Goal: Task Accomplishment & Management: Complete application form

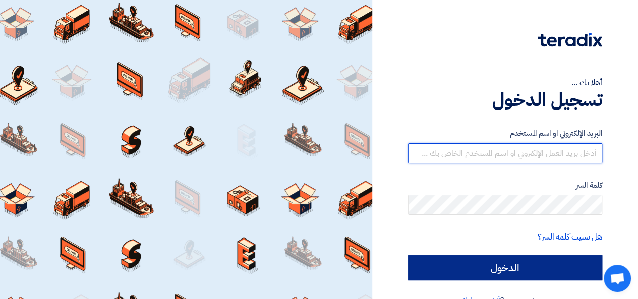
type input "[EMAIL_ADDRESS][DOMAIN_NAME]"
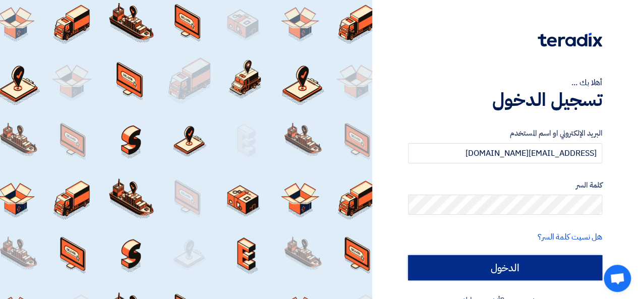
click at [510, 269] on input "الدخول" at bounding box center [505, 267] width 194 height 25
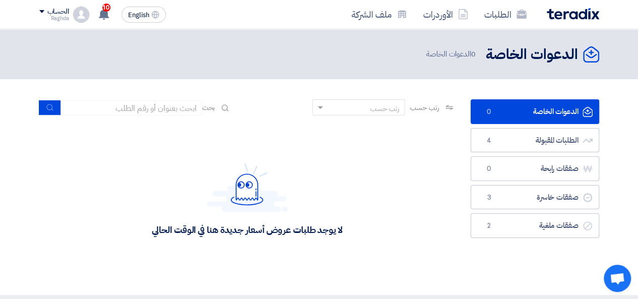
click at [513, 108] on link "الدعوات الخاصة الدعوات الخاصة 0" at bounding box center [535, 111] width 129 height 25
click at [513, 113] on link "الدعوات الخاصة الدعوات الخاصة 0" at bounding box center [535, 111] width 129 height 25
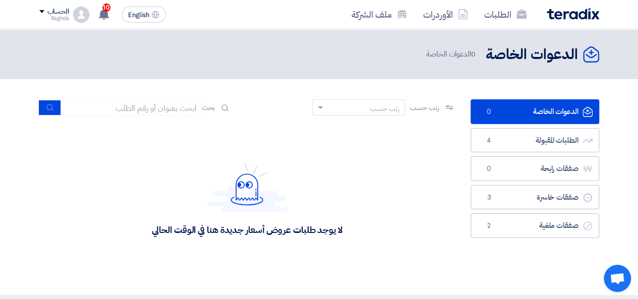
click at [513, 113] on link "الدعوات الخاصة الدعوات الخاصة 0" at bounding box center [535, 111] width 129 height 25
click at [505, 10] on link "الطلبات" at bounding box center [505, 15] width 59 height 24
click at [96, 9] on div "10 تم نشر طلب عروض أسعار جديد - شاهد التفاصيل 22 hours ago تعديل جديد خاص بطلب …" at bounding box center [103, 15] width 20 height 20
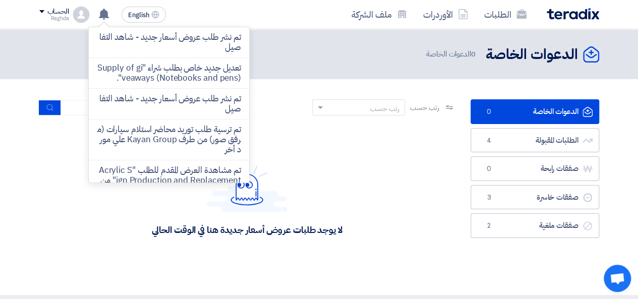
click at [318, 132] on div "لا يوجد طلبات عروض أسعار جديدة هنا في الوقت الحالي" at bounding box center [247, 199] width 416 height 151
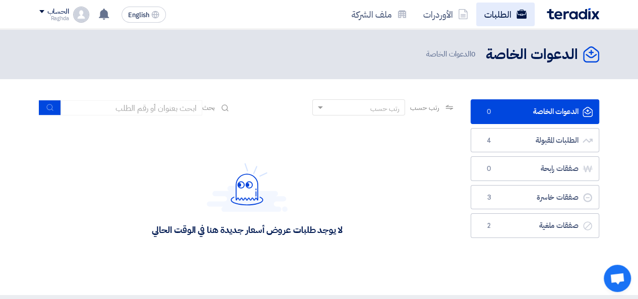
click at [507, 12] on link "الطلبات" at bounding box center [505, 15] width 59 height 24
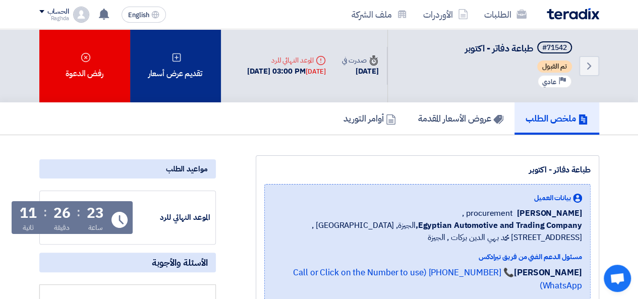
click at [170, 69] on div "تقديم عرض أسعار" at bounding box center [175, 65] width 91 height 73
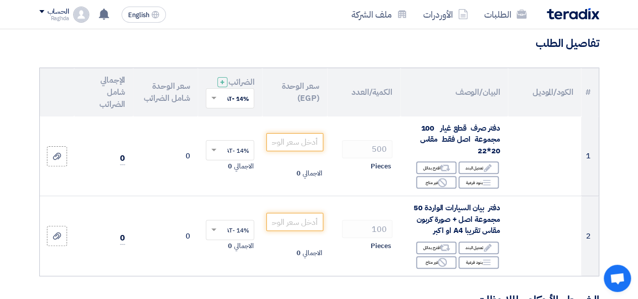
scroll to position [89, 0]
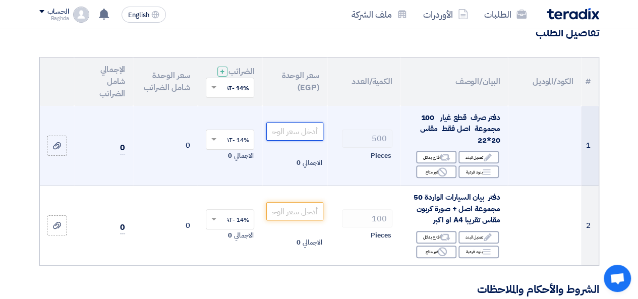
click at [286, 141] on input "number" at bounding box center [294, 132] width 57 height 18
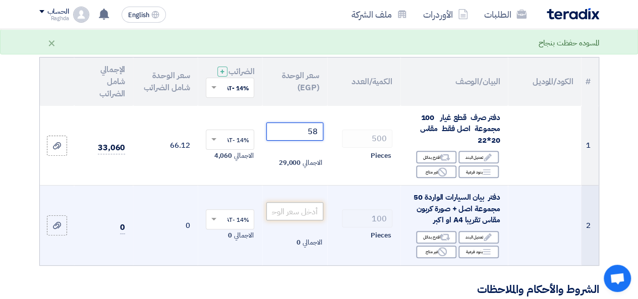
type input "58"
click at [297, 219] on input "number" at bounding box center [294, 211] width 57 height 18
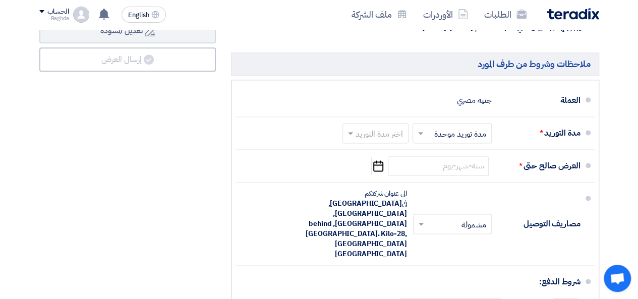
scroll to position [608, 0]
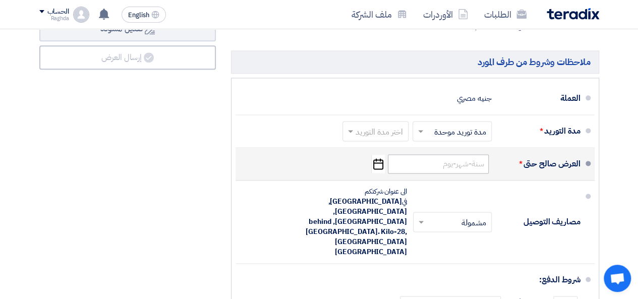
type input "70"
click at [447, 169] on input at bounding box center [438, 163] width 101 height 19
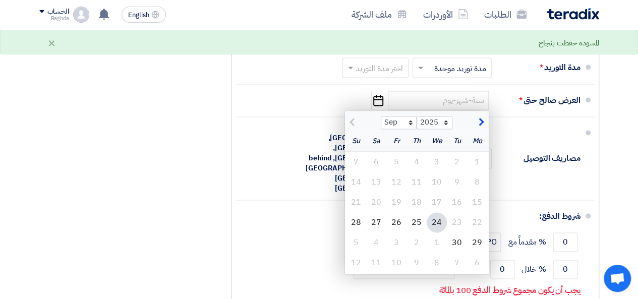
scroll to position [695, 0]
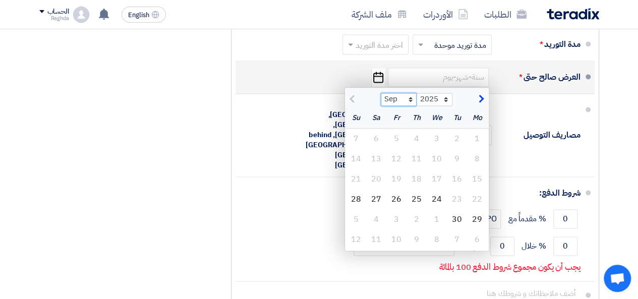
click at [414, 105] on select "Sep Oct Nov Dec" at bounding box center [399, 99] width 36 height 13
click at [381, 97] on select "Sep Oct Nov Dec" at bounding box center [399, 99] width 36 height 13
click at [413, 106] on select "Sep Oct Nov Dec" at bounding box center [399, 99] width 36 height 13
select select "10"
click at [381, 97] on select "Sep Oct Nov Dec" at bounding box center [399, 99] width 36 height 13
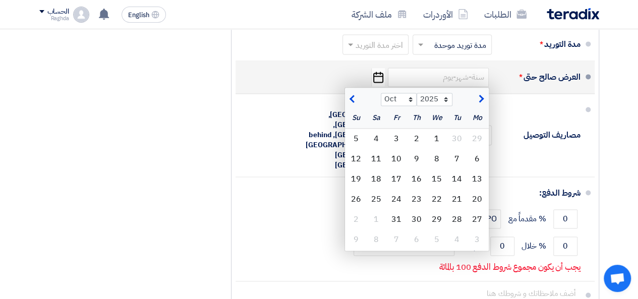
type input "[DATE]"
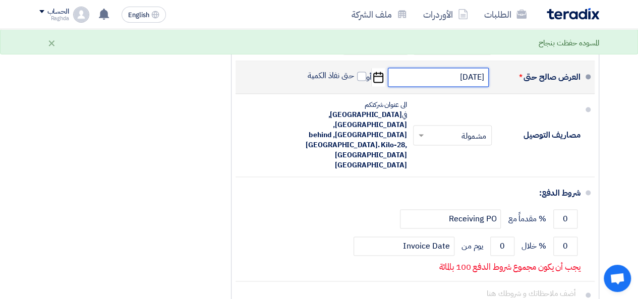
drag, startPoint x: 456, startPoint y: 79, endPoint x: 461, endPoint y: 83, distance: 6.5
click at [461, 83] on input "[DATE]" at bounding box center [438, 77] width 101 height 19
select select "10"
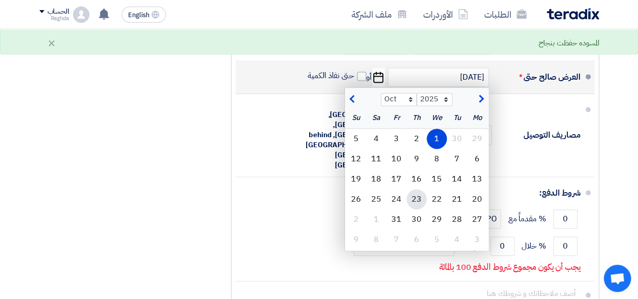
click at [419, 203] on div "23" at bounding box center [417, 199] width 20 height 20
type input "[DATE]"
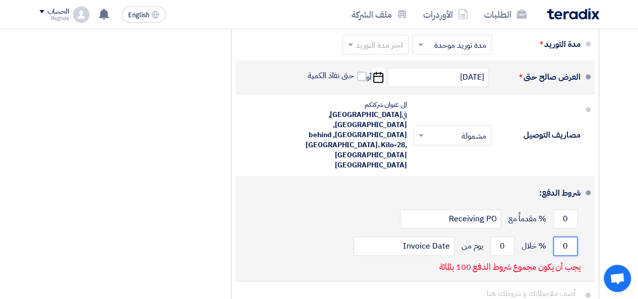
drag, startPoint x: 560, startPoint y: 222, endPoint x: 568, endPoint y: 222, distance: 8.1
click at [568, 237] on input "0" at bounding box center [565, 246] width 24 height 19
click at [502, 237] on input "0" at bounding box center [502, 246] width 24 height 19
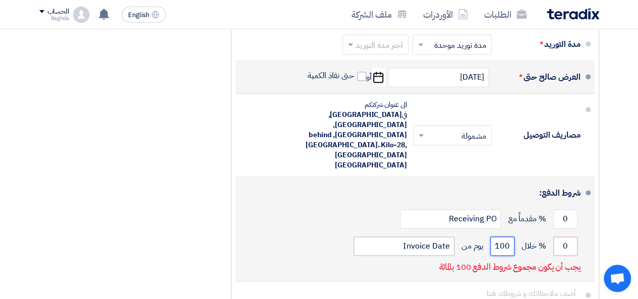
type input "100"
click at [426, 237] on input "Invoice Date" at bounding box center [404, 246] width 101 height 19
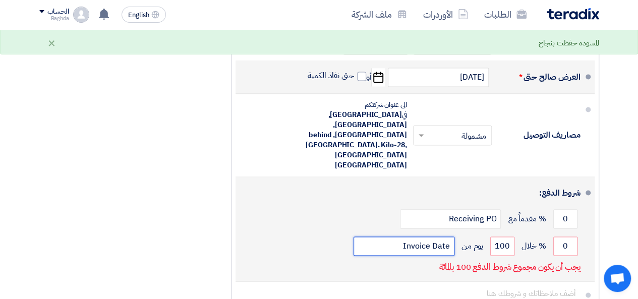
click at [426, 237] on input "Invoice Date" at bounding box center [404, 246] width 101 height 19
click at [425, 237] on input "Invoice Date" at bounding box center [404, 246] width 101 height 19
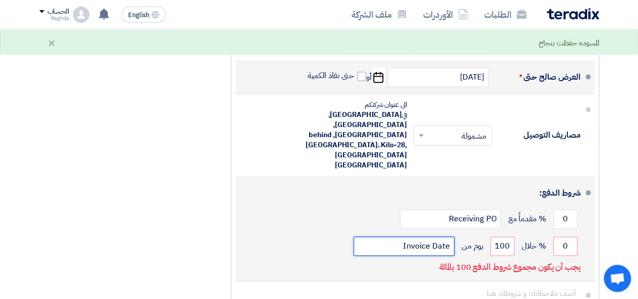
drag, startPoint x: 425, startPoint y: 219, endPoint x: 437, endPoint y: 221, distance: 12.3
click at [437, 237] on input "Invoice Date" at bounding box center [404, 246] width 101 height 19
type input "من التسليم واصدار الفاتوره"
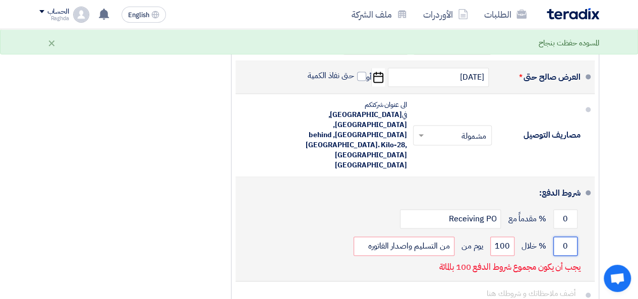
click at [556, 237] on input "0" at bounding box center [565, 246] width 24 height 19
click at [547, 262] on p "يجب أن يكون مجموع شروط الدفع 100 بالمائة" at bounding box center [509, 267] width 141 height 10
click at [504, 237] on input "100" at bounding box center [502, 246] width 24 height 19
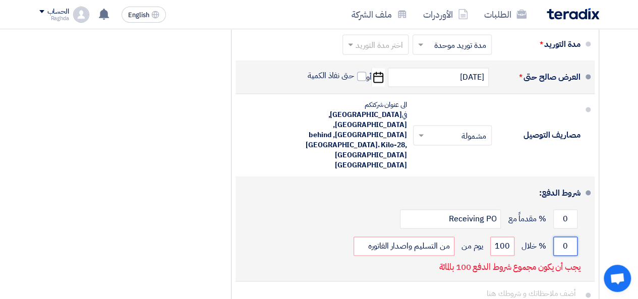
click at [565, 237] on input "0" at bounding box center [565, 246] width 24 height 19
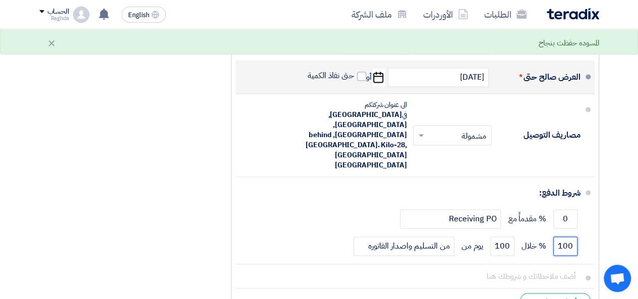
type input "100"
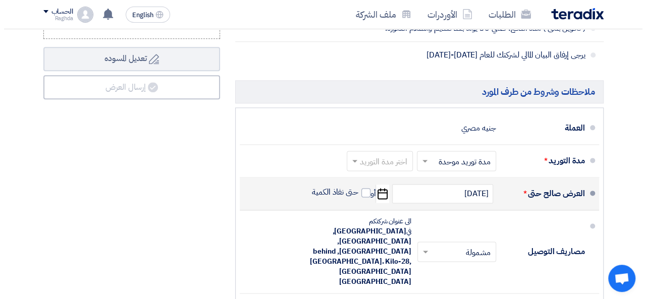
scroll to position [580, 0]
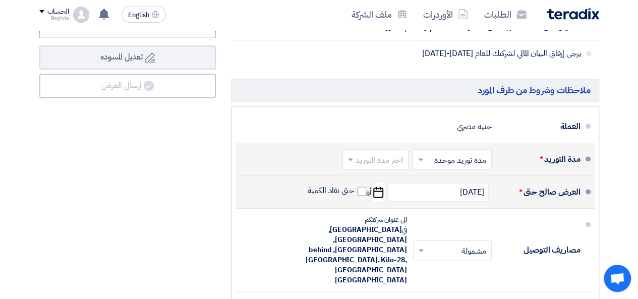
click at [377, 162] on input "text" at bounding box center [373, 160] width 61 height 15
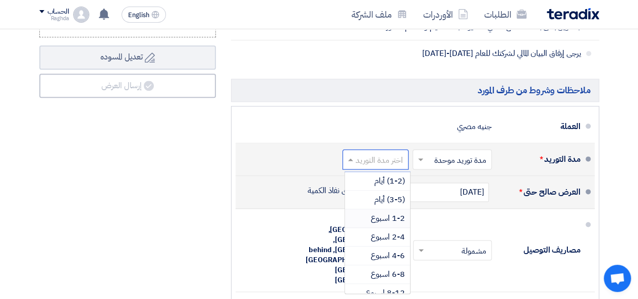
click at [383, 224] on span "1-2 اسبوع" at bounding box center [388, 218] width 34 height 12
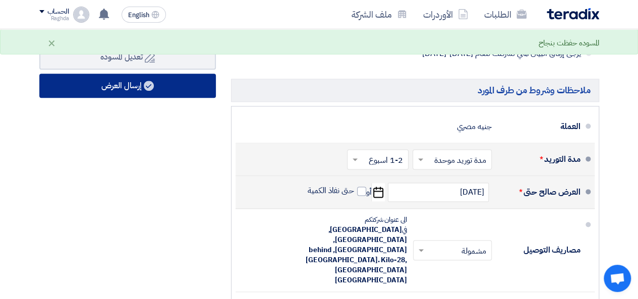
click at [179, 89] on button "إرسال العرض" at bounding box center [127, 86] width 177 height 24
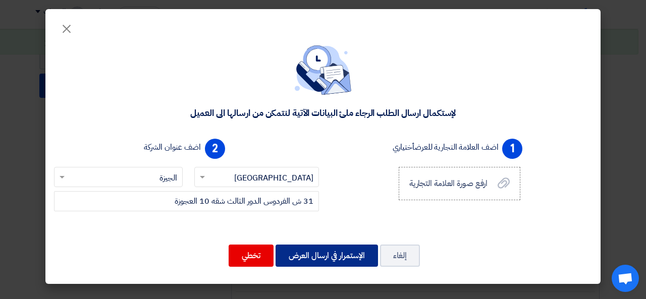
click at [332, 256] on button "الإستمرار في ارسال العرض" at bounding box center [326, 256] width 102 height 22
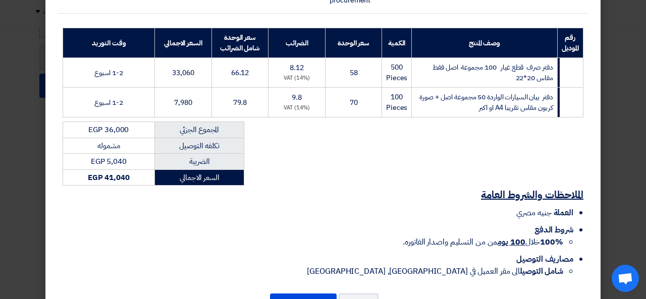
scroll to position [174, 0]
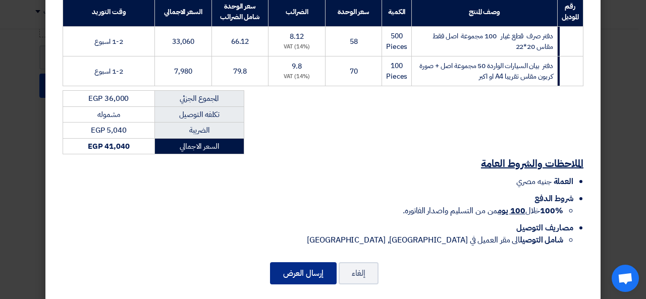
click at [307, 262] on button "إرسال العرض" at bounding box center [303, 273] width 67 height 22
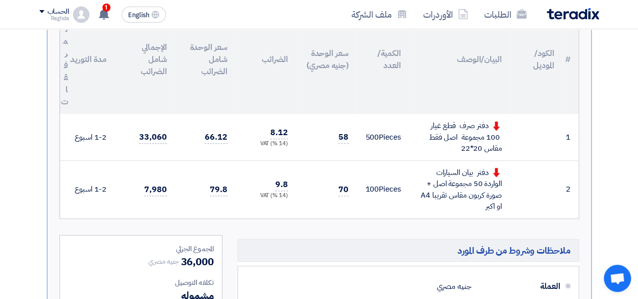
scroll to position [304, 0]
click at [345, 135] on span "58" at bounding box center [344, 136] width 10 height 13
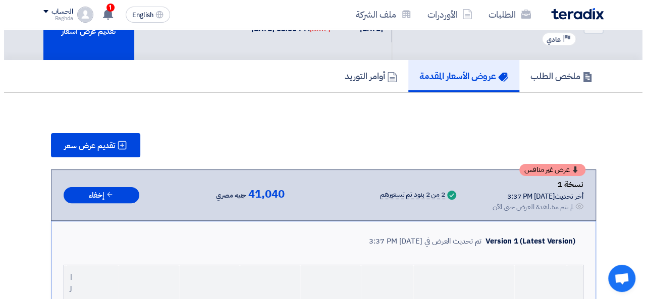
scroll to position [25, 0]
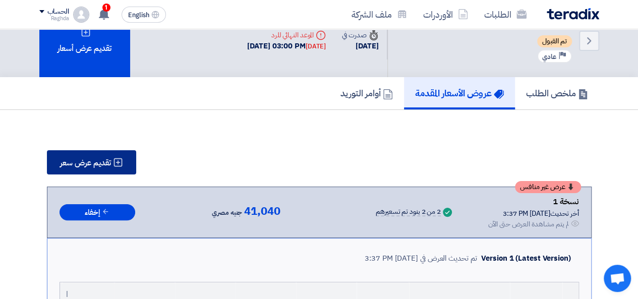
click at [98, 164] on span "تقديم عرض سعر" at bounding box center [85, 163] width 51 height 8
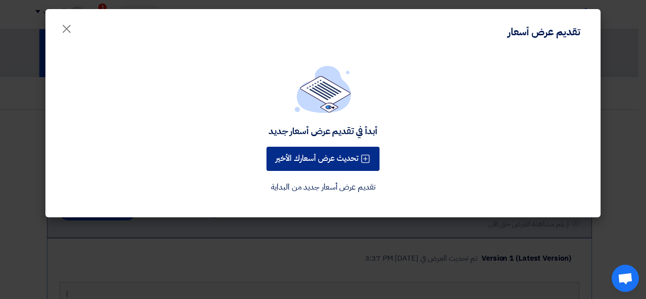
click at [350, 156] on button "تحديث عرض أسعارك الأخير" at bounding box center [322, 159] width 113 height 24
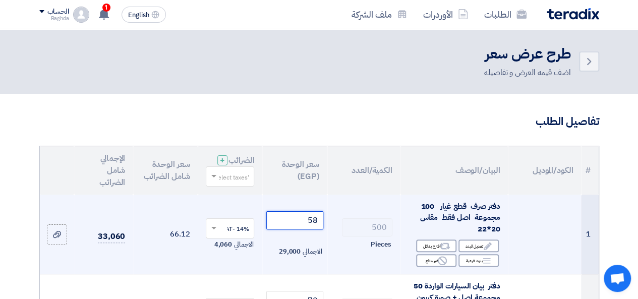
click at [316, 230] on input "58" at bounding box center [294, 220] width 57 height 18
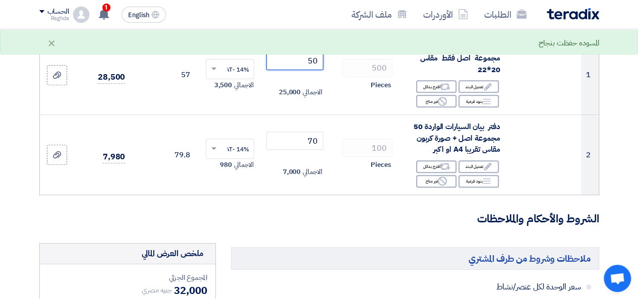
scroll to position [164, 0]
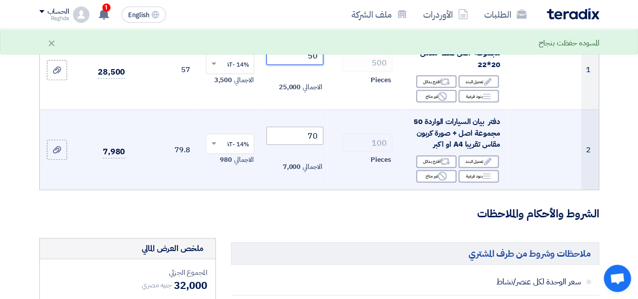
type input "50"
click at [318, 141] on input "70" at bounding box center [294, 136] width 57 height 18
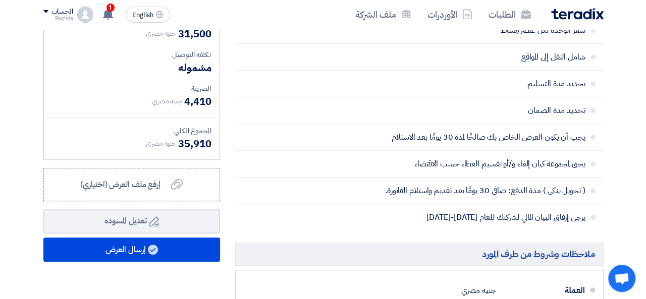
scroll to position [413, 0]
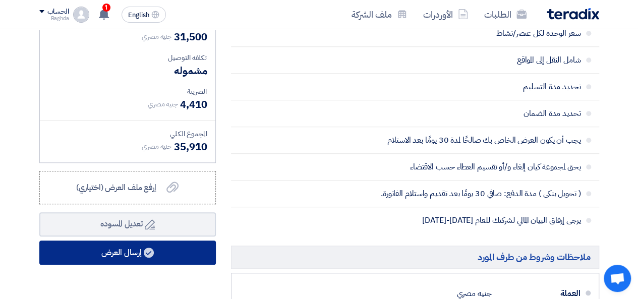
type input "65"
click at [181, 254] on button "إرسال العرض" at bounding box center [127, 253] width 177 height 24
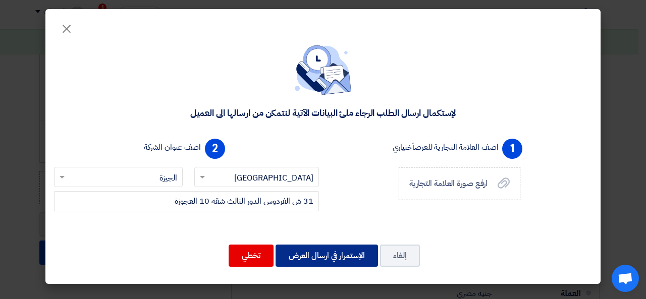
click at [345, 256] on button "الإستمرار في ارسال العرض" at bounding box center [326, 256] width 102 height 22
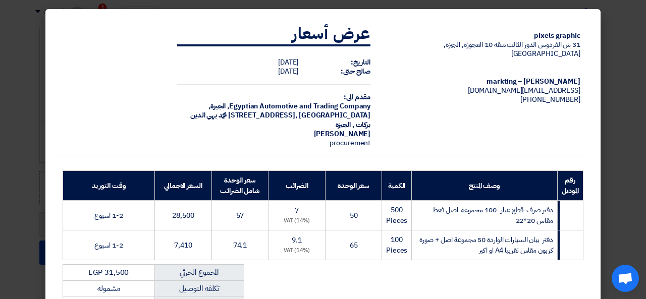
click at [618, 154] on modal-container "pixels graphic 31 ش الفردوس الدور الثالث شقه 10 العجوزة, الجيزة, [GEOGRAPHIC_DA…" at bounding box center [323, 149] width 646 height 299
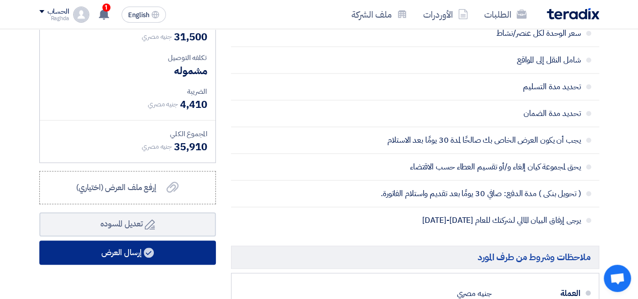
click at [188, 258] on button "إرسال العرض" at bounding box center [127, 253] width 177 height 24
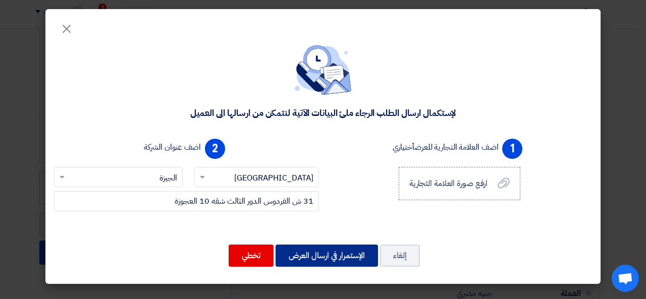
click at [317, 255] on button "الإستمرار في ارسال العرض" at bounding box center [326, 256] width 102 height 22
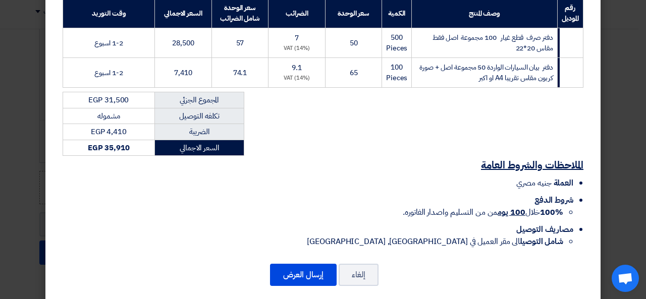
scroll to position [174, 0]
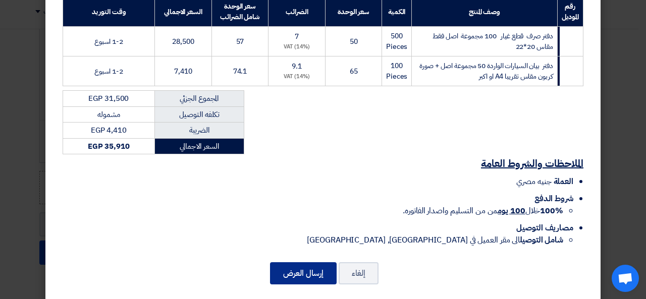
click at [303, 262] on button "إرسال العرض" at bounding box center [303, 273] width 67 height 22
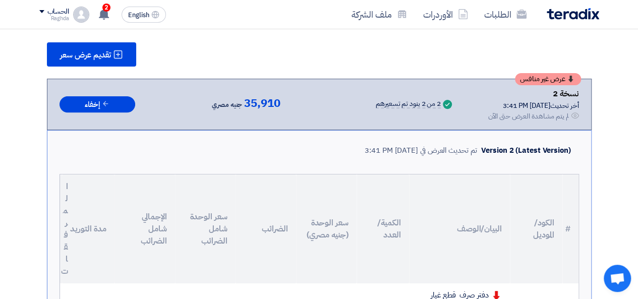
scroll to position [108, 0]
